Goal: Task Accomplishment & Management: Manage account settings

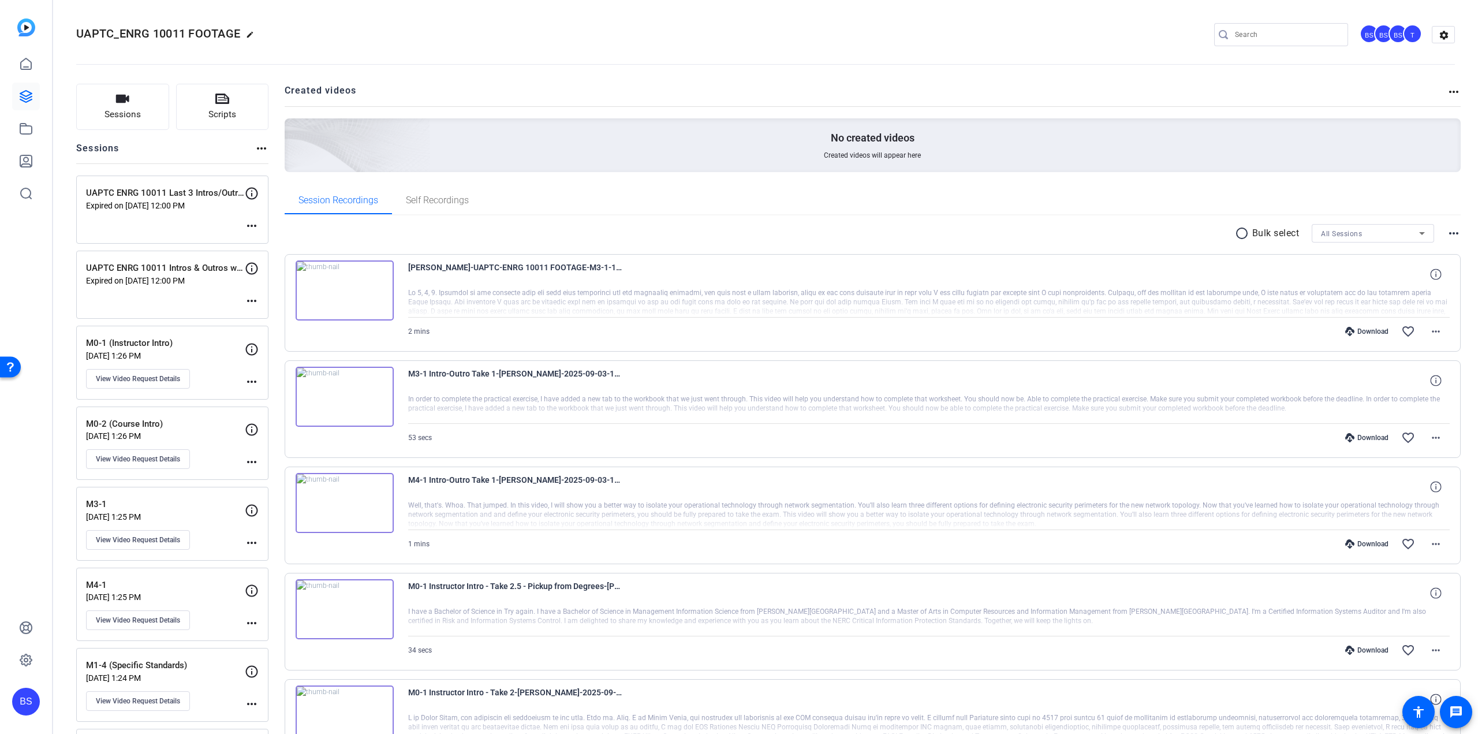
click at [238, 212] on div "UAPTC ENRG 10011 Last 3 Intros/Outros Expired on [DATE] 12:00 PM more_horiz" at bounding box center [172, 209] width 192 height 68
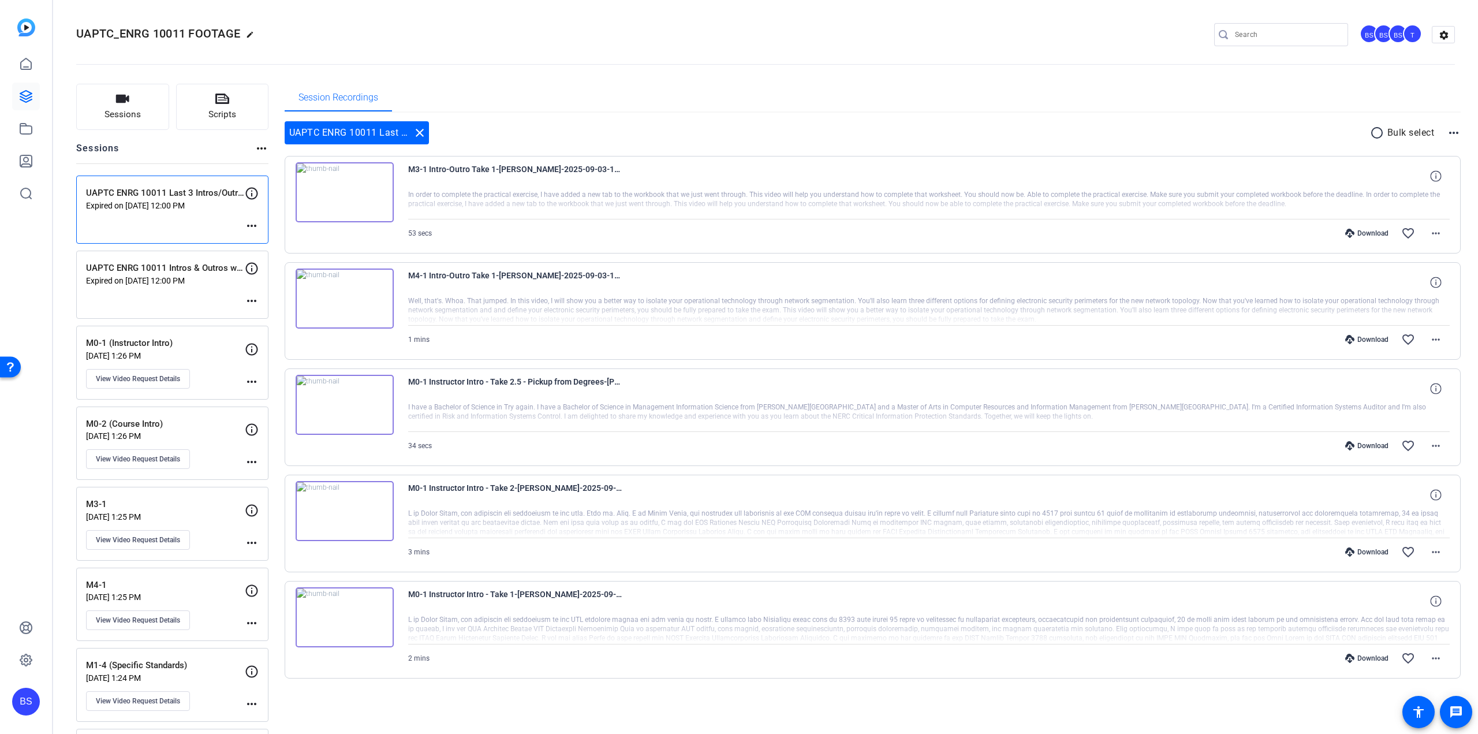
click at [233, 212] on div "UAPTC ENRG 10011 Last 3 Intros/Outros Expired on [DATE] 12:00 PM more_horiz" at bounding box center [172, 209] width 192 height 68
drag, startPoint x: 238, startPoint y: 212, endPoint x: 690, endPoint y: 111, distance: 463.6
click at [690, 111] on div "Session Recordings" at bounding box center [873, 98] width 1177 height 29
drag, startPoint x: 240, startPoint y: 32, endPoint x: 70, endPoint y: 29, distance: 170.3
click at [70, 29] on mat-toolbar "UAPTC_ENRG 10011 FOOTAGE edit BS BS BS T settings" at bounding box center [765, 34] width 1425 height 69
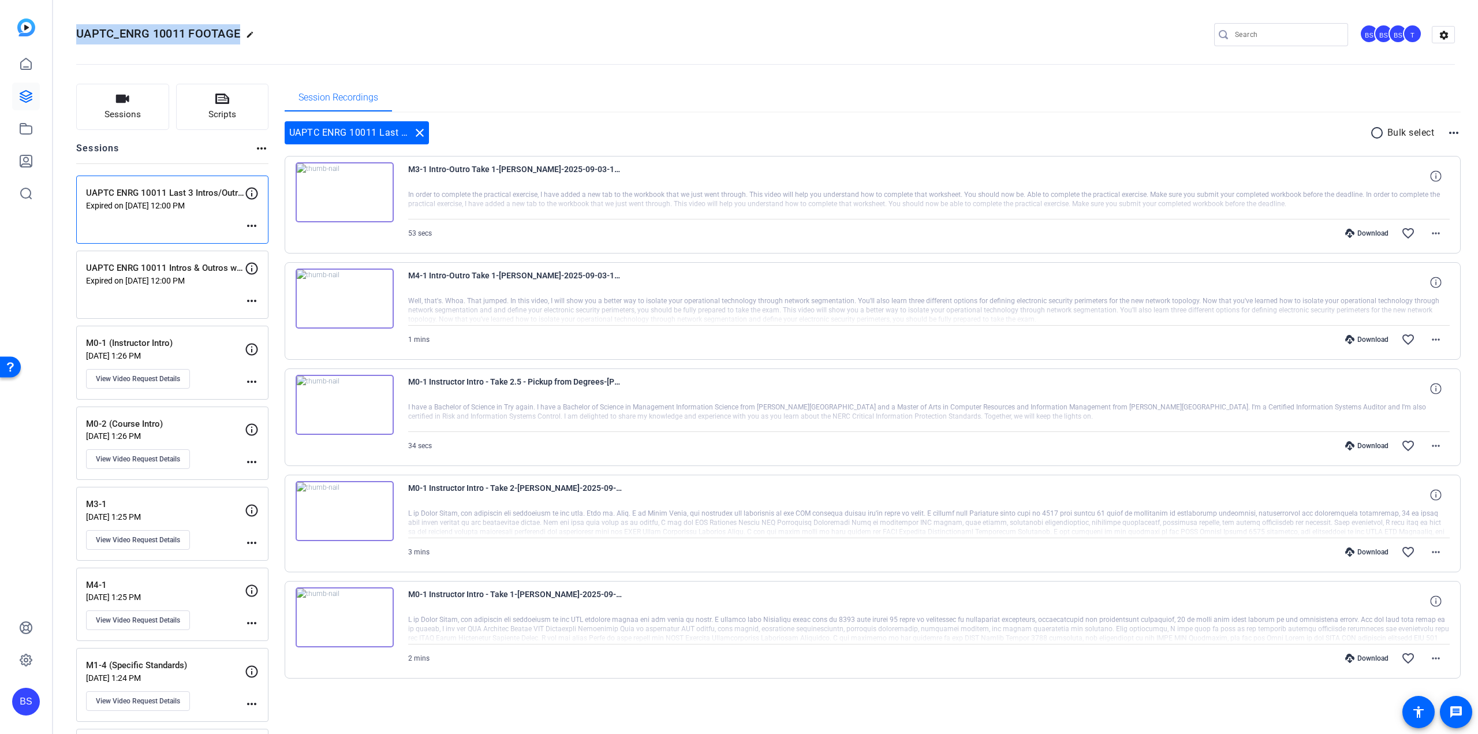
click at [154, 33] on span "UAPTC_ENRG 10011 FOOTAGE" at bounding box center [158, 34] width 164 height 14
click at [253, 188] on icon at bounding box center [252, 194] width 12 height 12
click at [252, 193] on icon at bounding box center [252, 194] width 12 height 12
click at [250, 222] on mat-icon "more_horiz" at bounding box center [252, 226] width 14 height 14
click at [257, 240] on span "Edit Session" at bounding box center [280, 243] width 53 height 14
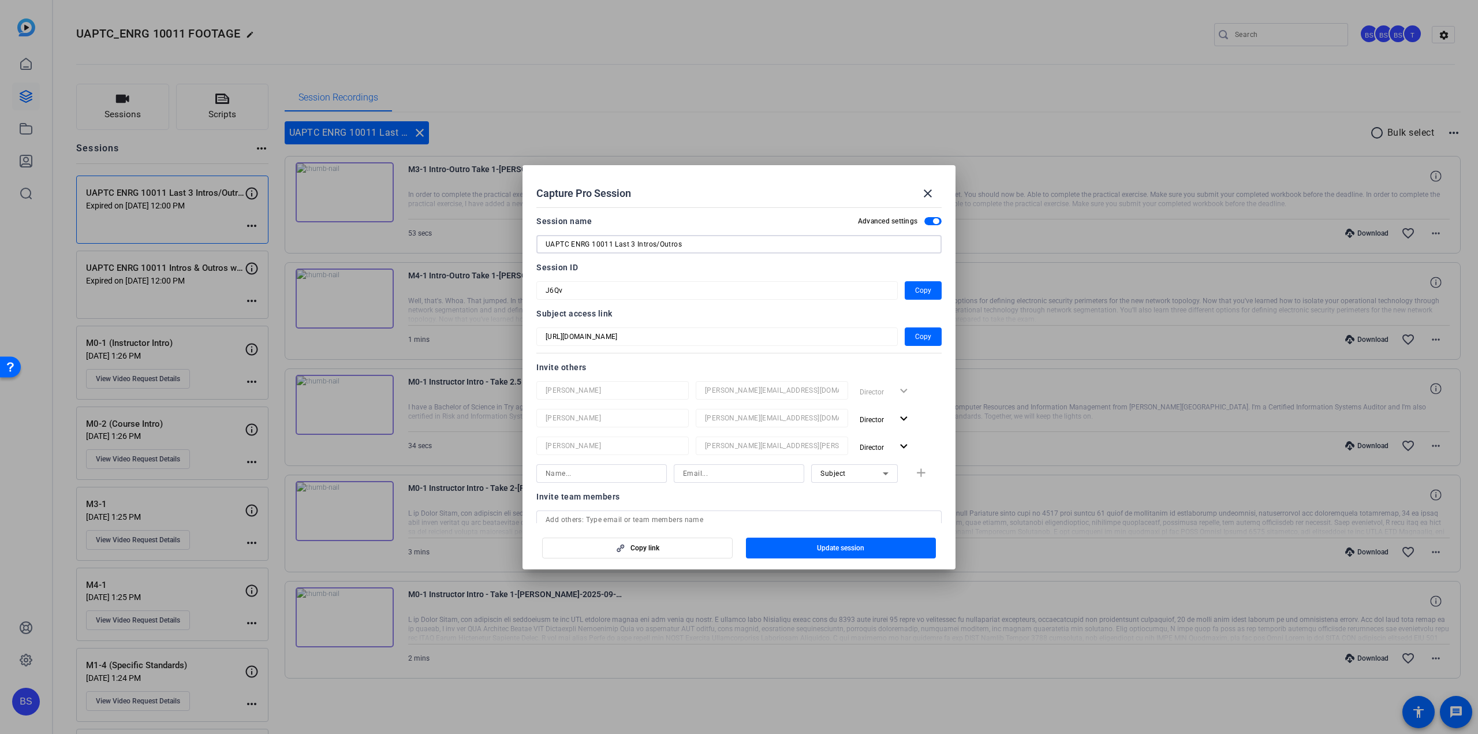
drag, startPoint x: 697, startPoint y: 243, endPoint x: 509, endPoint y: 238, distance: 187.7
click at [509, 238] on div "Capture Pro Session close Session name Advanced settings UAPTC ENRG 10011 Last …" at bounding box center [739, 367] width 1478 height 734
click at [921, 193] on mat-icon "close" at bounding box center [928, 193] width 14 height 14
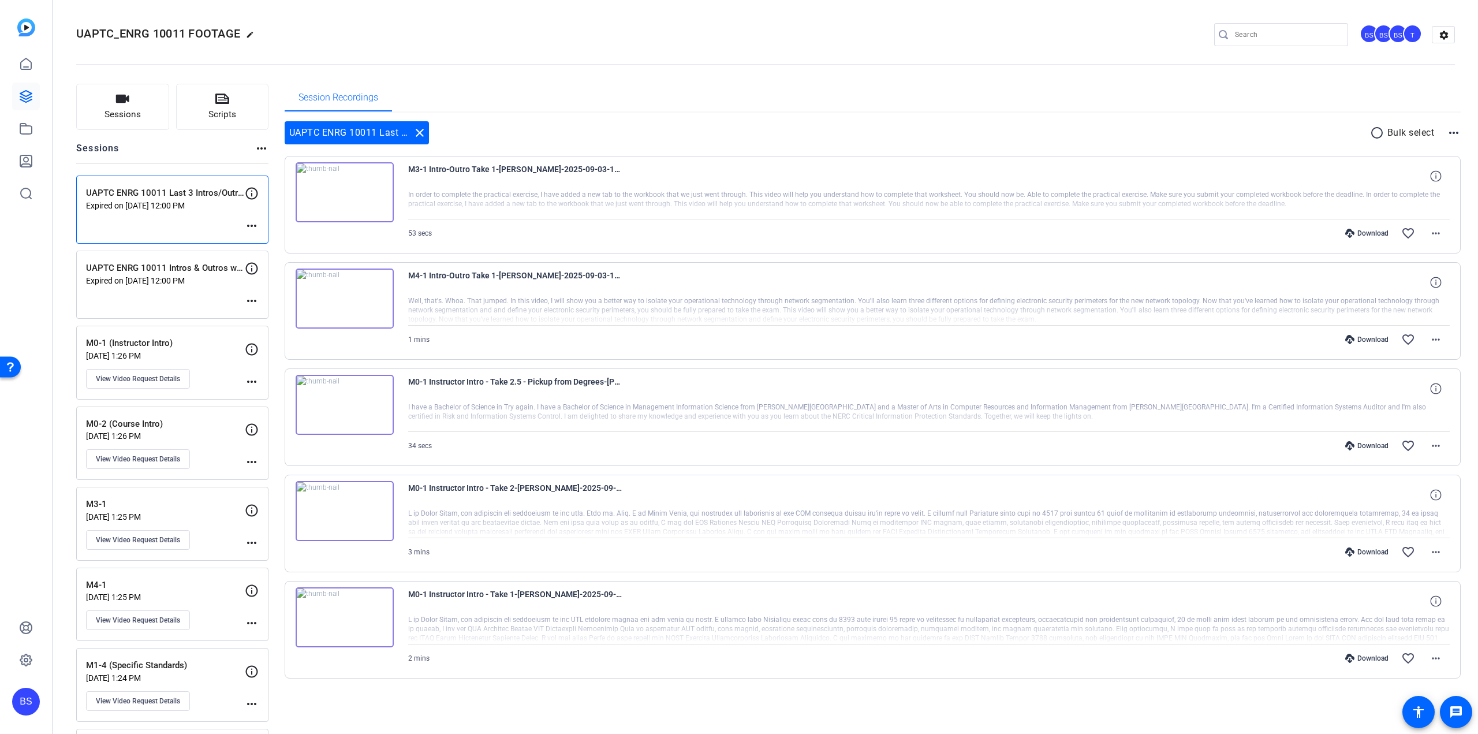
click at [759, 91] on div "Session Recordings" at bounding box center [873, 98] width 1177 height 28
click at [254, 225] on mat-icon "more_horiz" at bounding box center [252, 226] width 14 height 14
click at [264, 242] on span "Edit Session" at bounding box center [280, 243] width 53 height 14
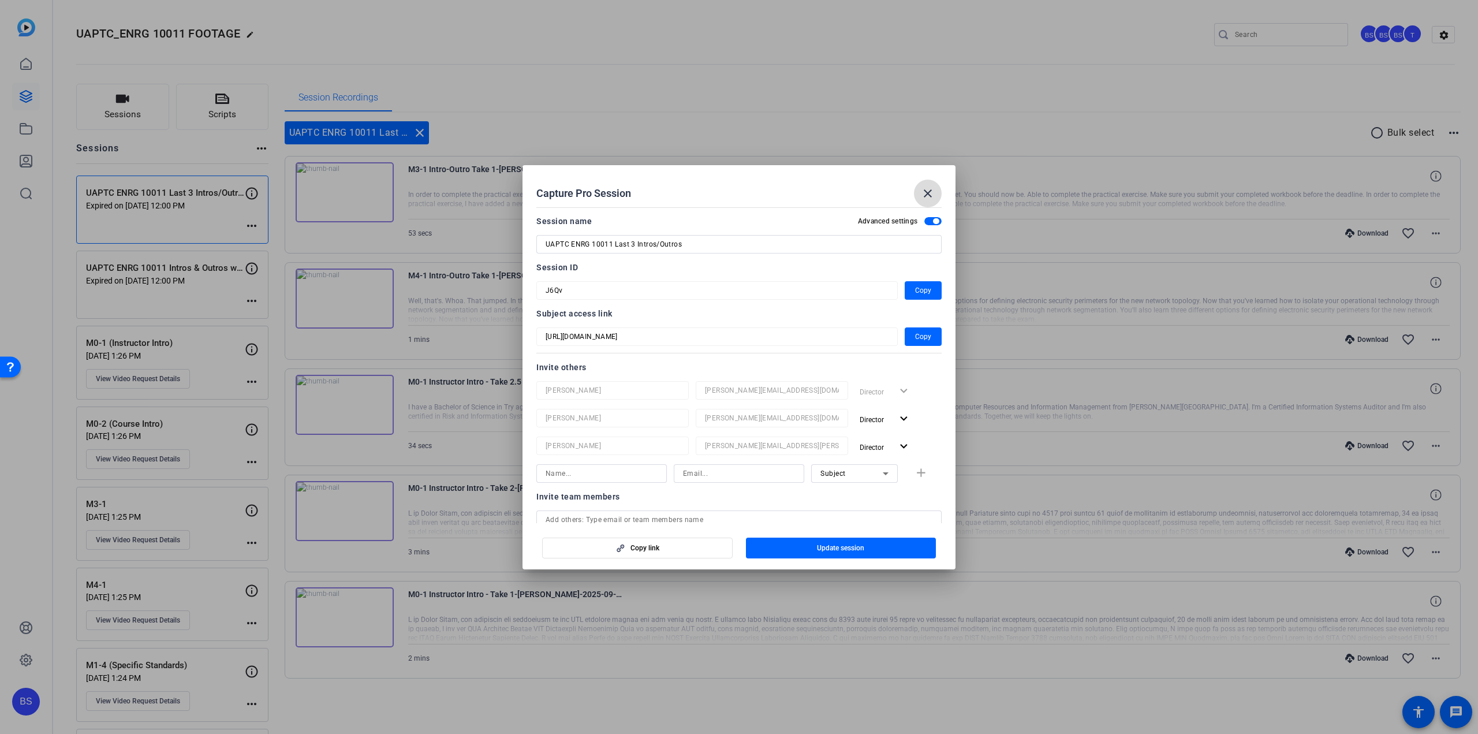
click at [934, 193] on mat-icon "close" at bounding box center [928, 193] width 14 height 14
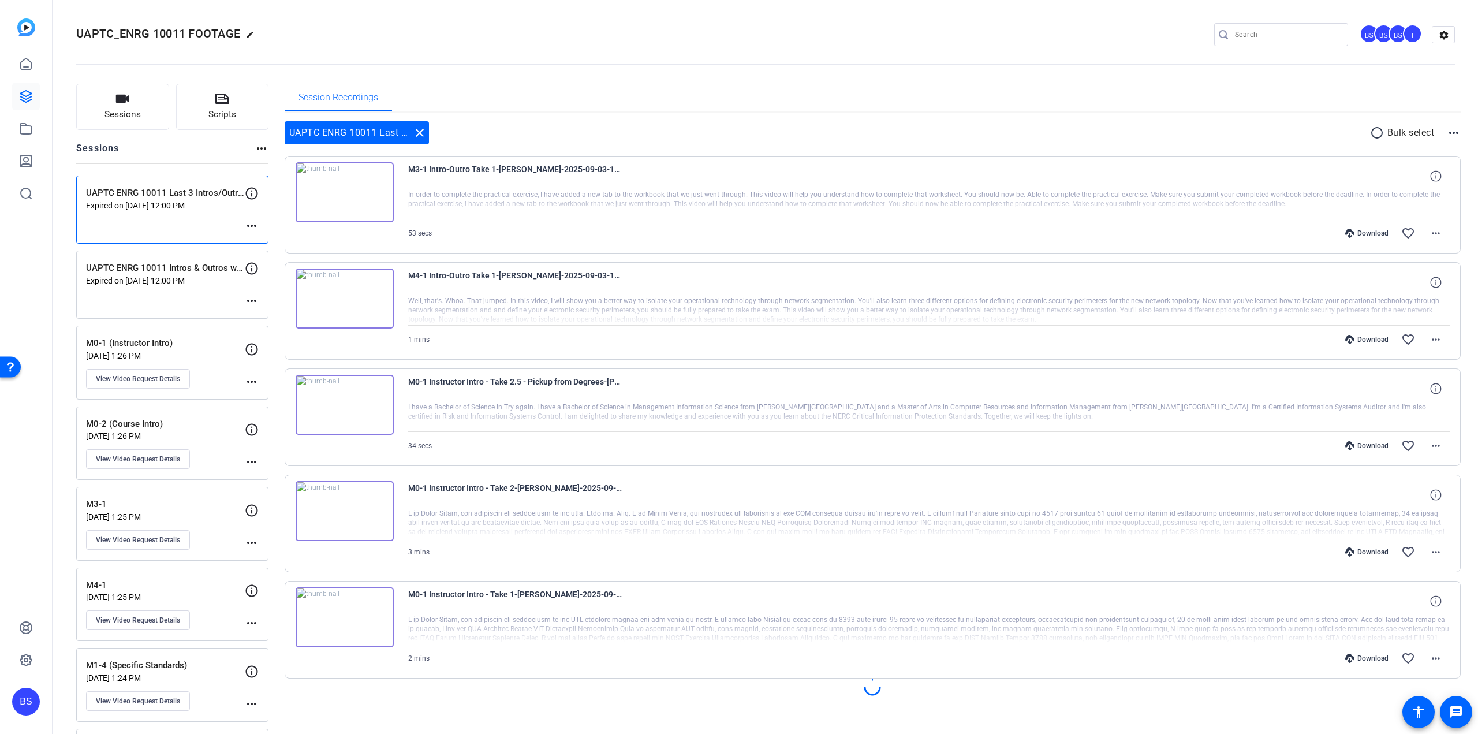
click at [854, 74] on openreel-divider-bar at bounding box center [765, 60] width 1379 height 35
